Goal: Transaction & Acquisition: Purchase product/service

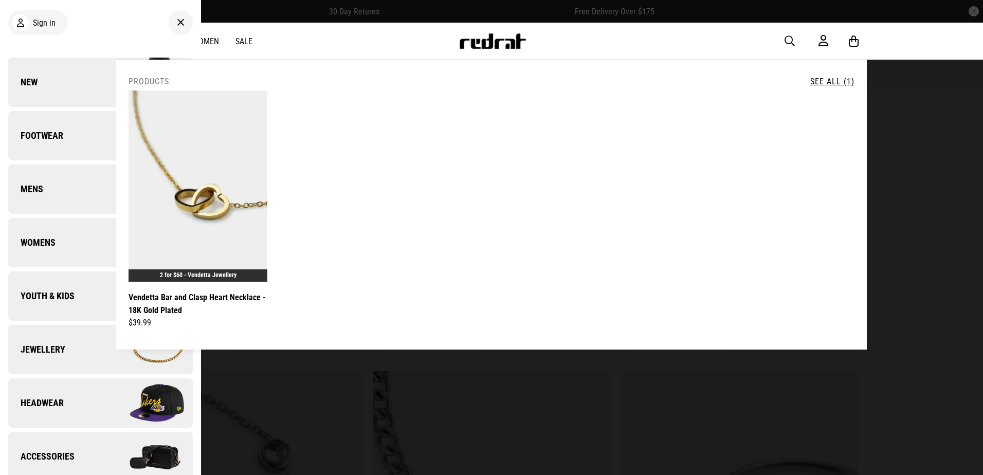
click at [59, 69] on link "New" at bounding box center [100, 82] width 185 height 49
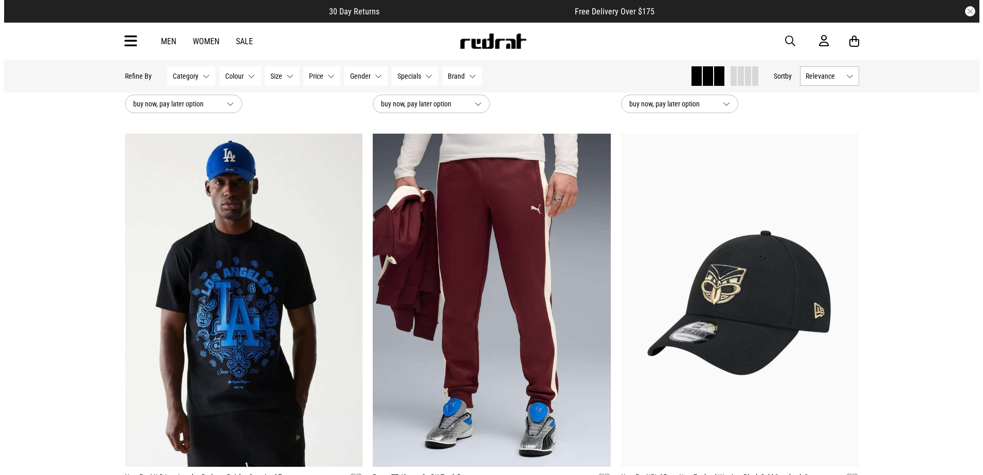
scroll to position [926, 0]
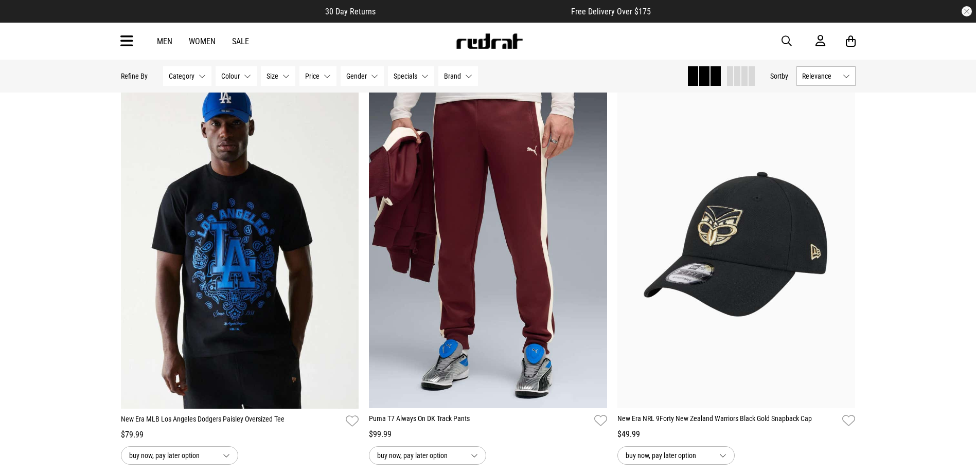
click at [123, 47] on icon at bounding box center [126, 41] width 13 height 17
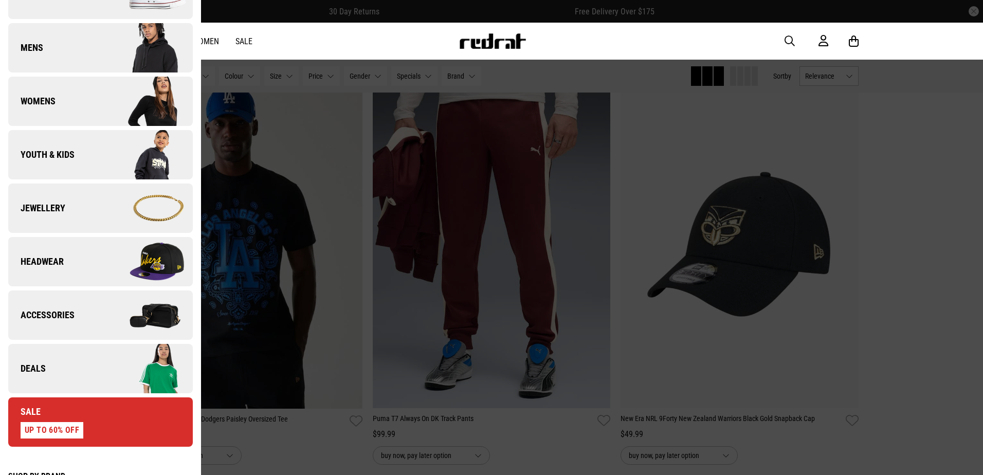
scroll to position [154, 0]
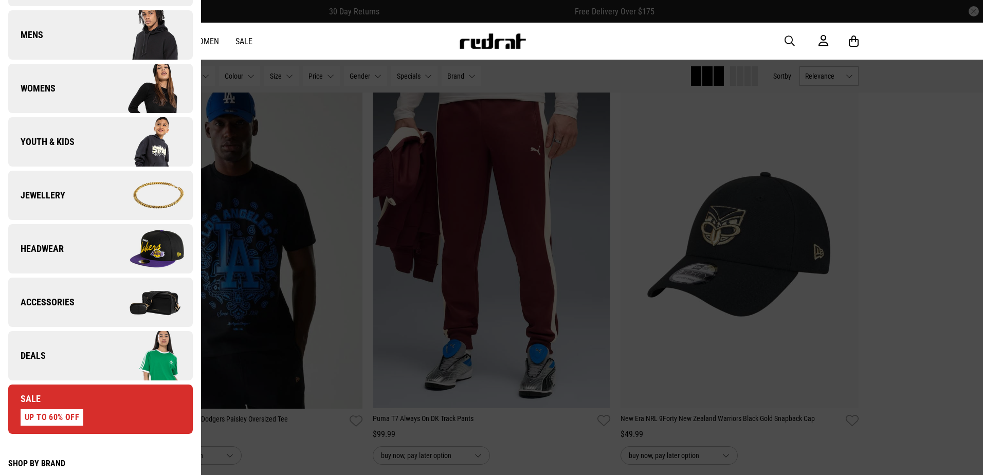
click at [59, 370] on link "Deals" at bounding box center [100, 355] width 185 height 49
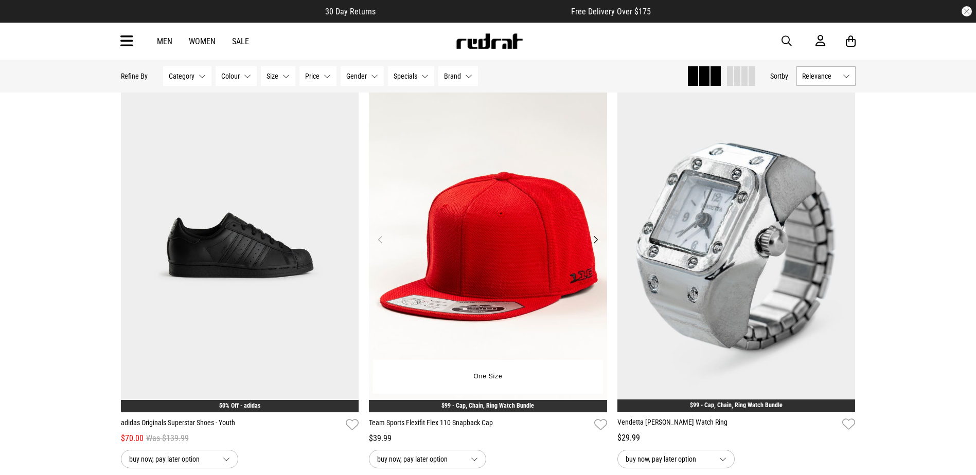
scroll to position [2366, 0]
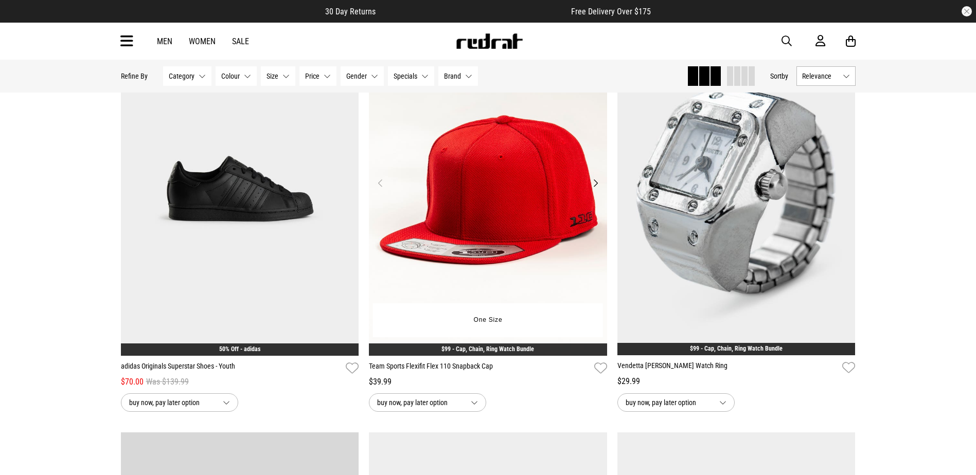
click at [491, 240] on img at bounding box center [488, 189] width 238 height 333
